Goal: Transaction & Acquisition: Purchase product/service

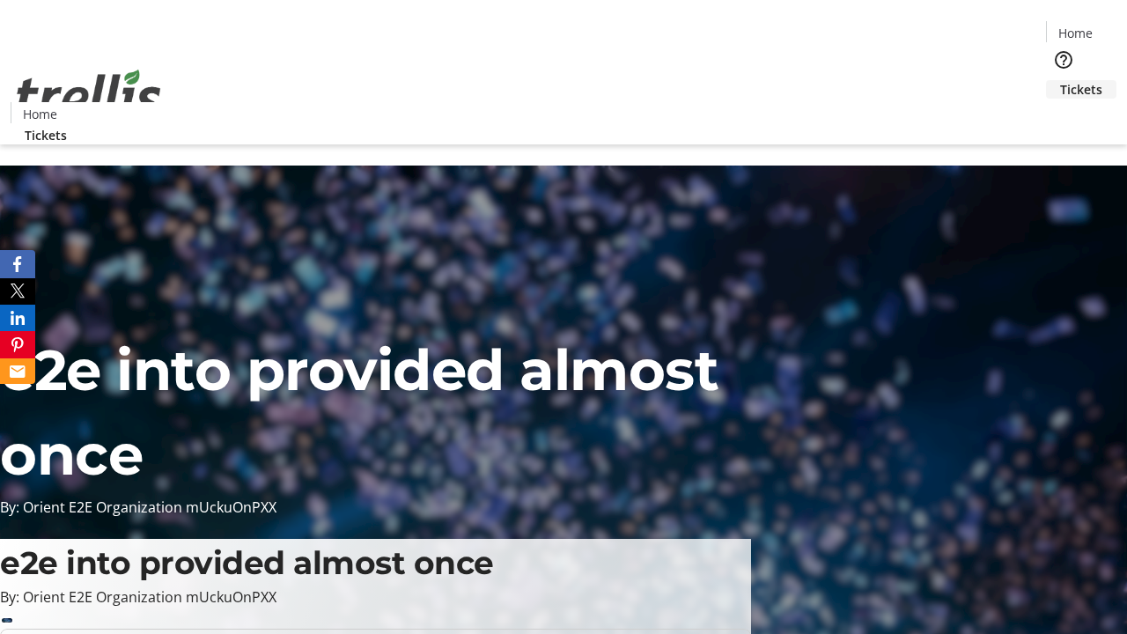
click at [1060, 80] on span "Tickets" at bounding box center [1081, 89] width 42 height 18
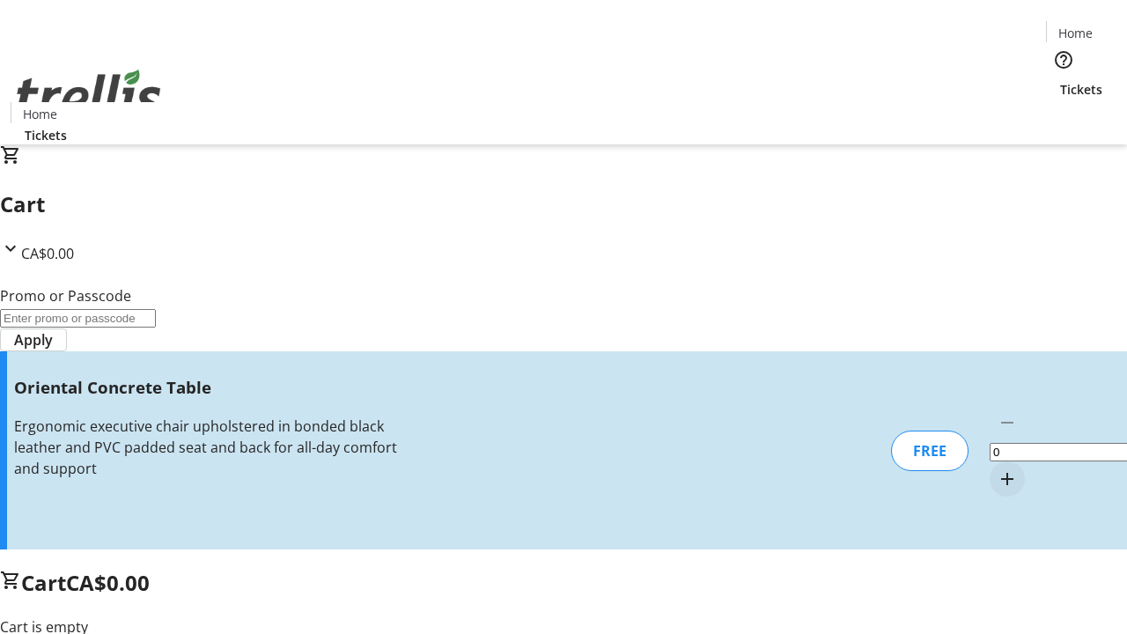
click at [997, 469] on mat-icon "Increment by one" at bounding box center [1007, 479] width 21 height 21
type input "1"
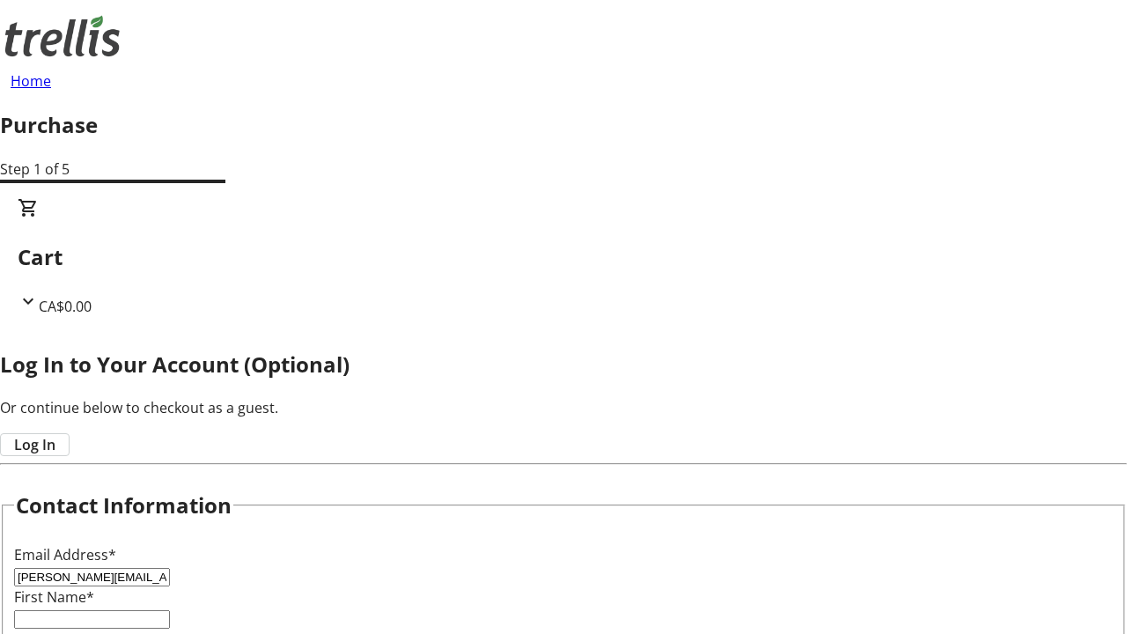
type input "[PERSON_NAME][EMAIL_ADDRESS][DOMAIN_NAME]"
type input "[PERSON_NAME]"
type input "Quitzon"
